Goal: Check status: Check status

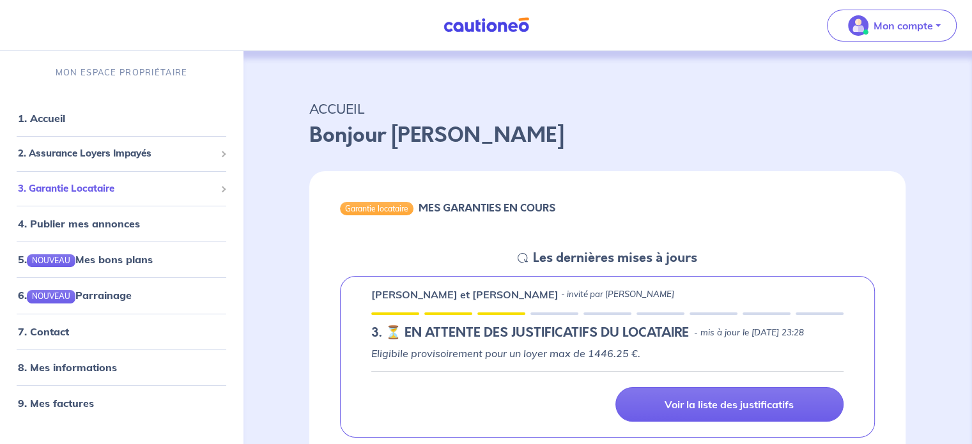
click at [74, 188] on span "3. Garantie Locataire" at bounding box center [116, 188] width 197 height 15
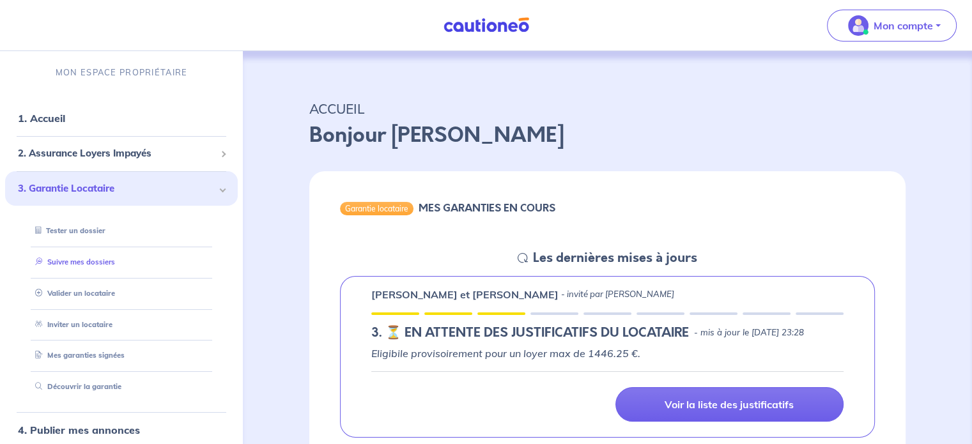
click at [91, 258] on link "Suivre mes dossiers" at bounding box center [72, 262] width 85 height 9
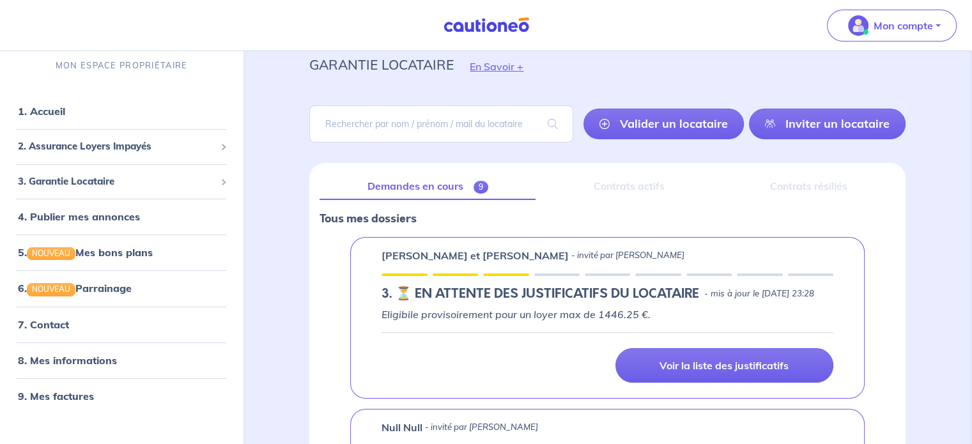
scroll to position [64, 0]
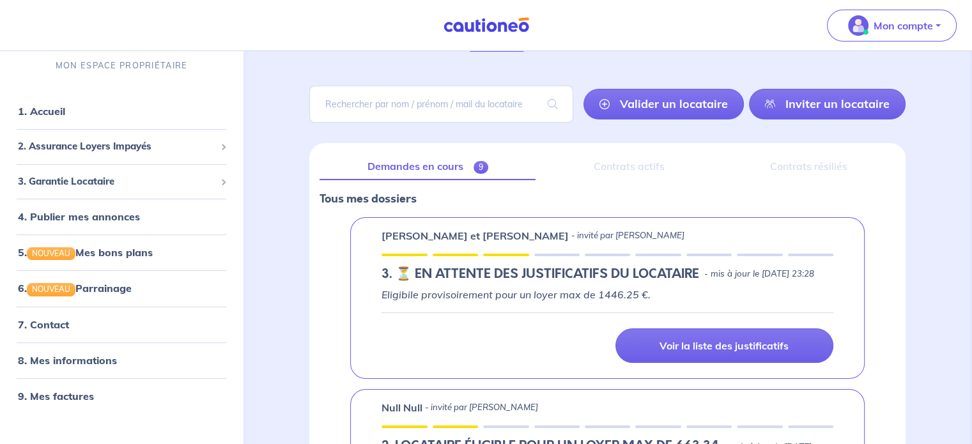
click at [436, 165] on link "Demandes en cours 9" at bounding box center [427, 166] width 216 height 27
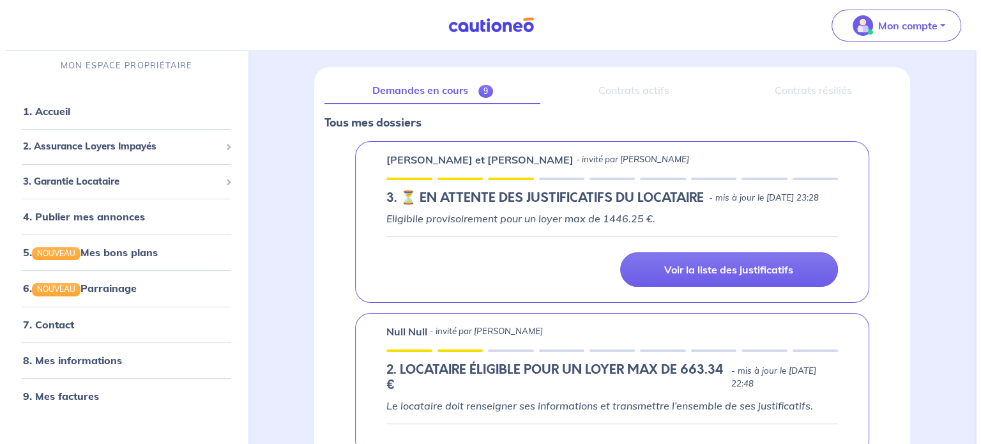
scroll to position [0, 0]
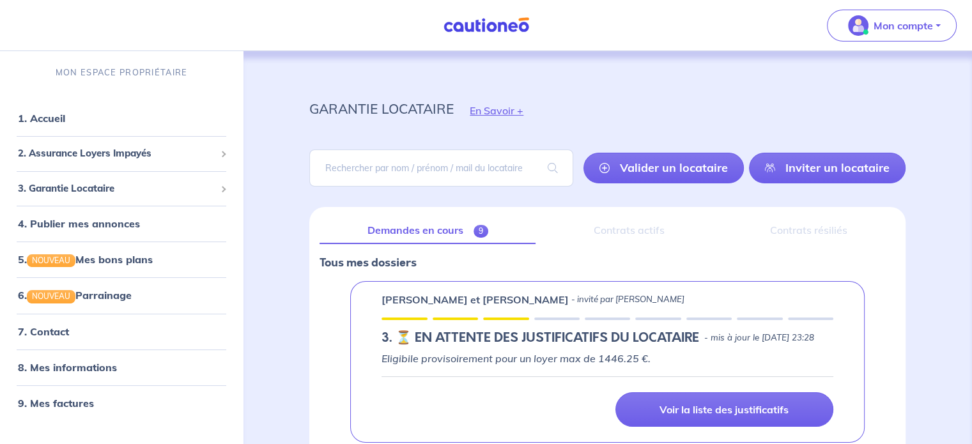
click at [629, 233] on div "Contrats actifs" at bounding box center [629, 230] width 166 height 27
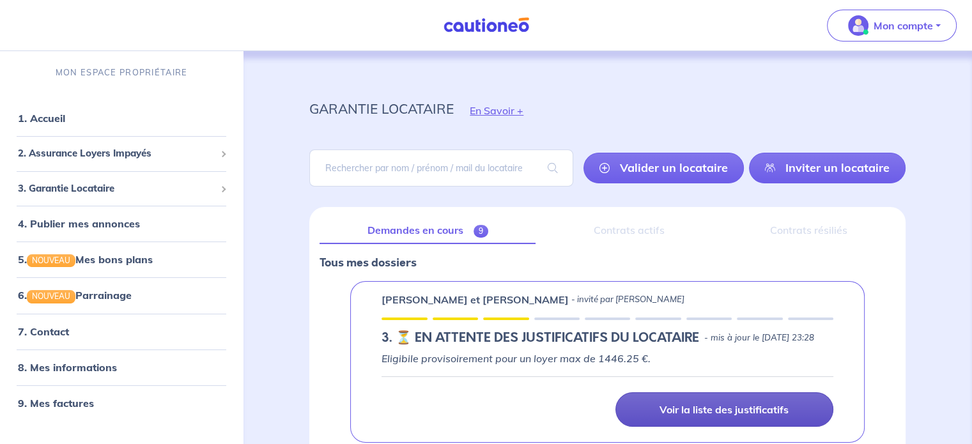
click at [783, 416] on p "Voir la liste des justificatifs" at bounding box center [723, 409] width 129 height 13
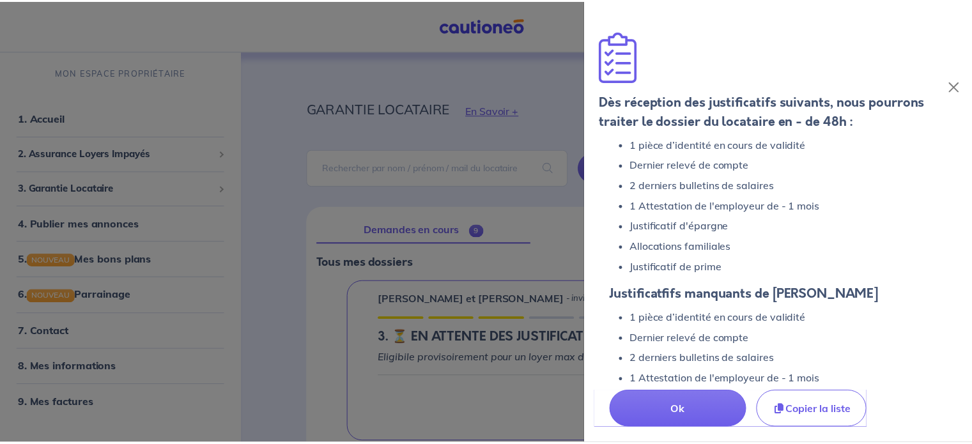
scroll to position [59, 0]
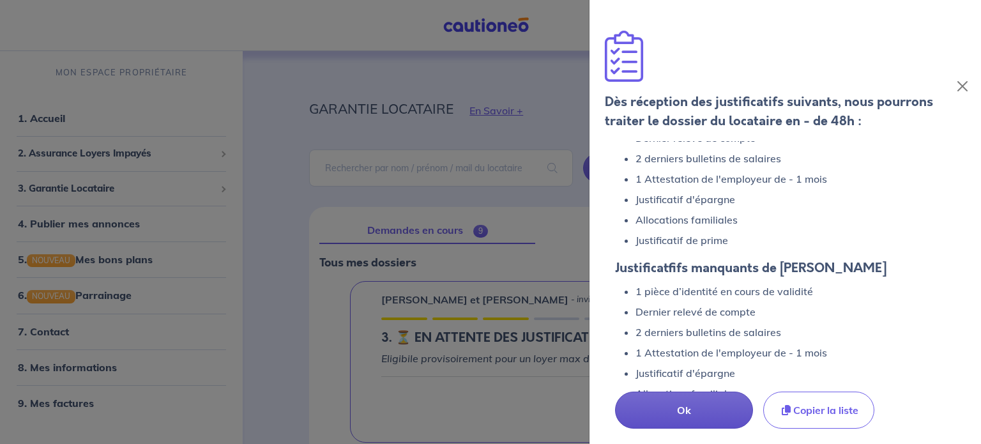
click at [692, 412] on p "Ok" at bounding box center [684, 410] width 75 height 15
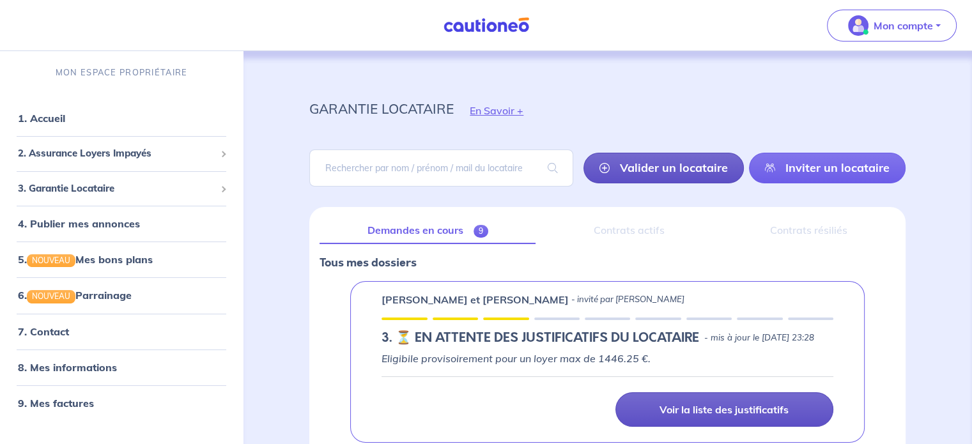
click at [656, 169] on link "Valider un locataire" at bounding box center [663, 168] width 160 height 31
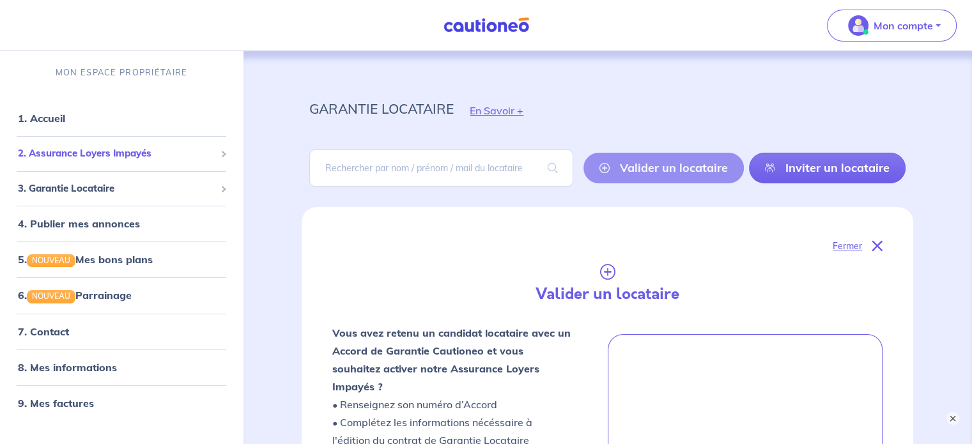
click at [101, 151] on span "2. Assurance Loyers Impayés" at bounding box center [116, 153] width 197 height 15
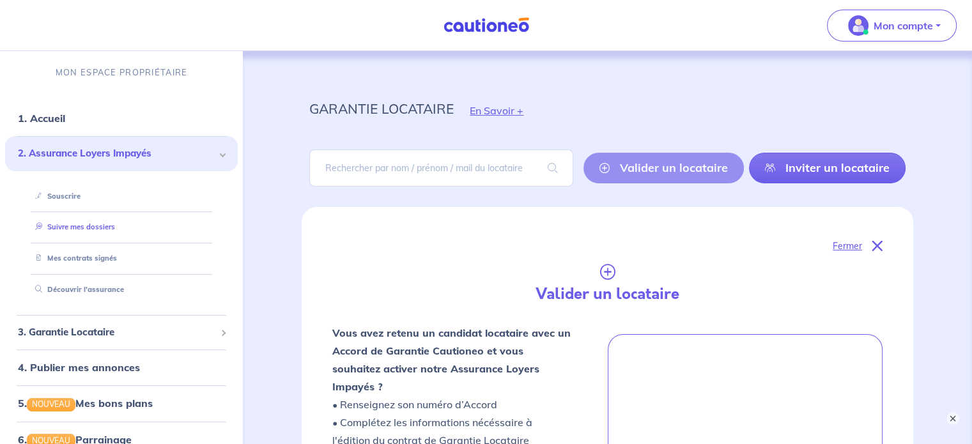
click at [100, 222] on link "Suivre mes dossiers" at bounding box center [72, 226] width 85 height 9
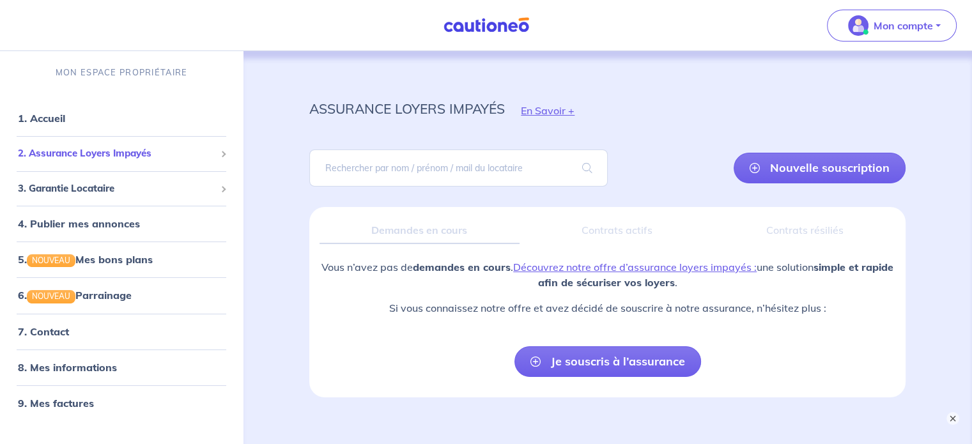
click at [217, 151] on div "2. Assurance Loyers Impayés" at bounding box center [121, 153] width 233 height 25
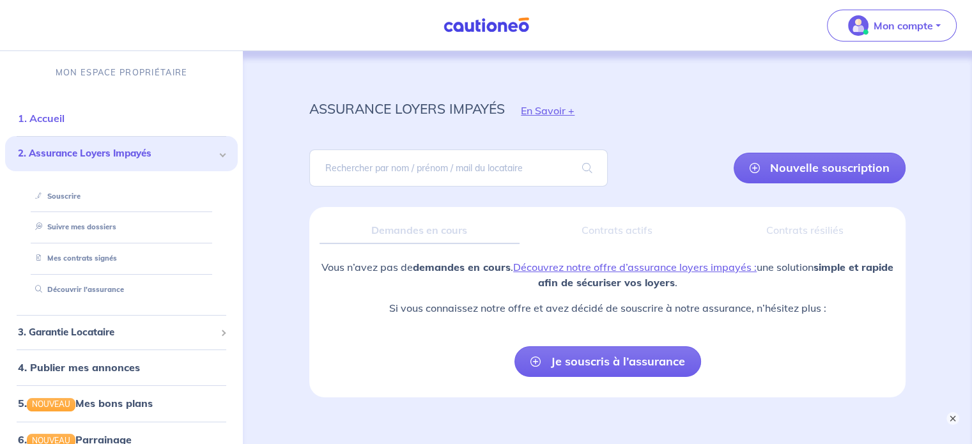
click at [59, 114] on link "1. Accueil" at bounding box center [41, 118] width 47 height 13
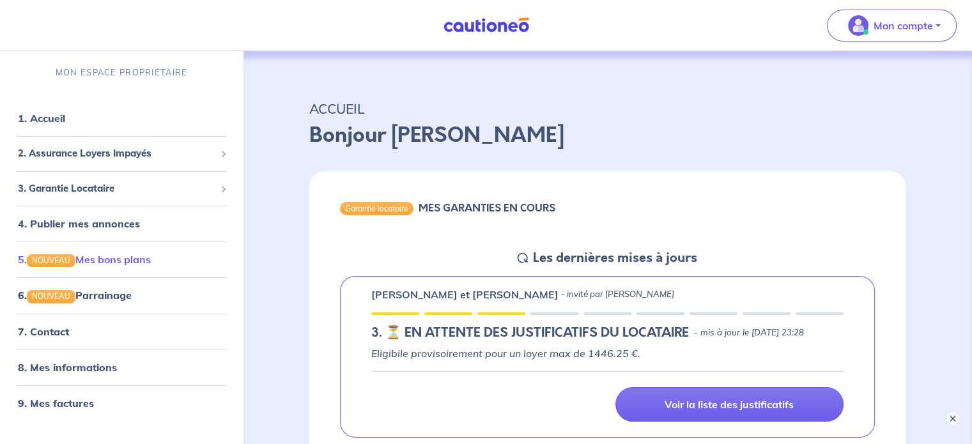
click at [122, 253] on link "5. NOUVEAU Mes bons plans" at bounding box center [84, 259] width 133 height 13
